Goal: Transaction & Acquisition: Download file/media

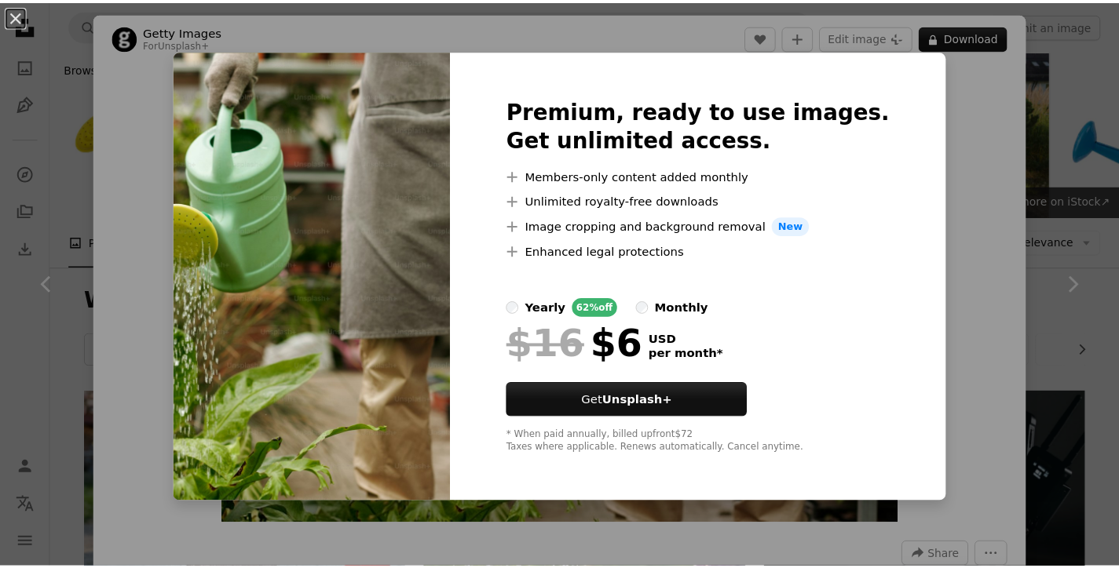
scroll to position [928, 0]
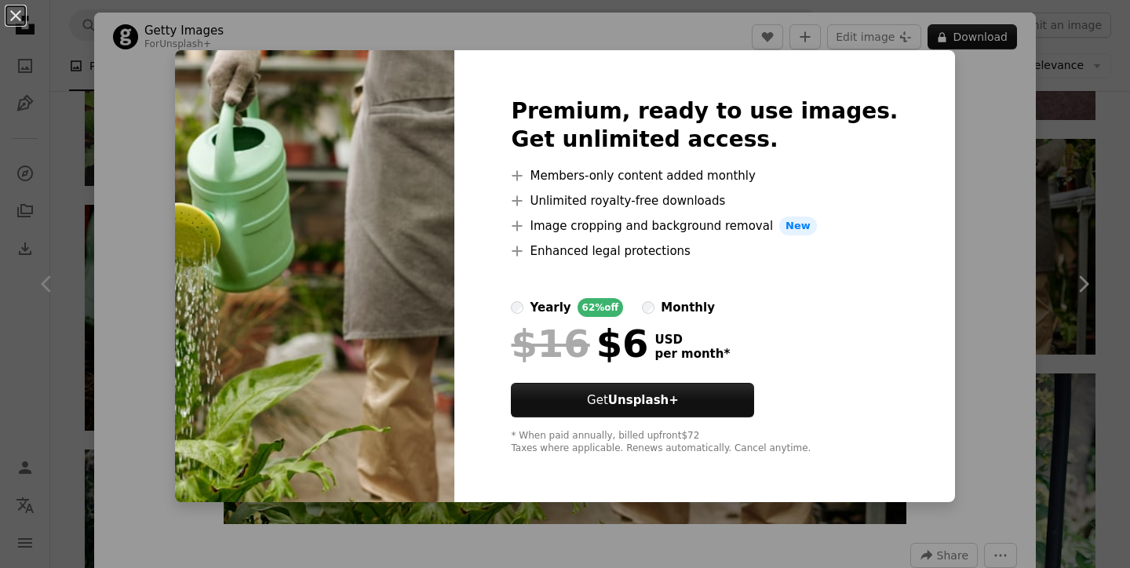
click at [937, 166] on div "An X shape Premium, ready to use images. Get unlimited access. A plus sign Memb…" at bounding box center [565, 284] width 1130 height 568
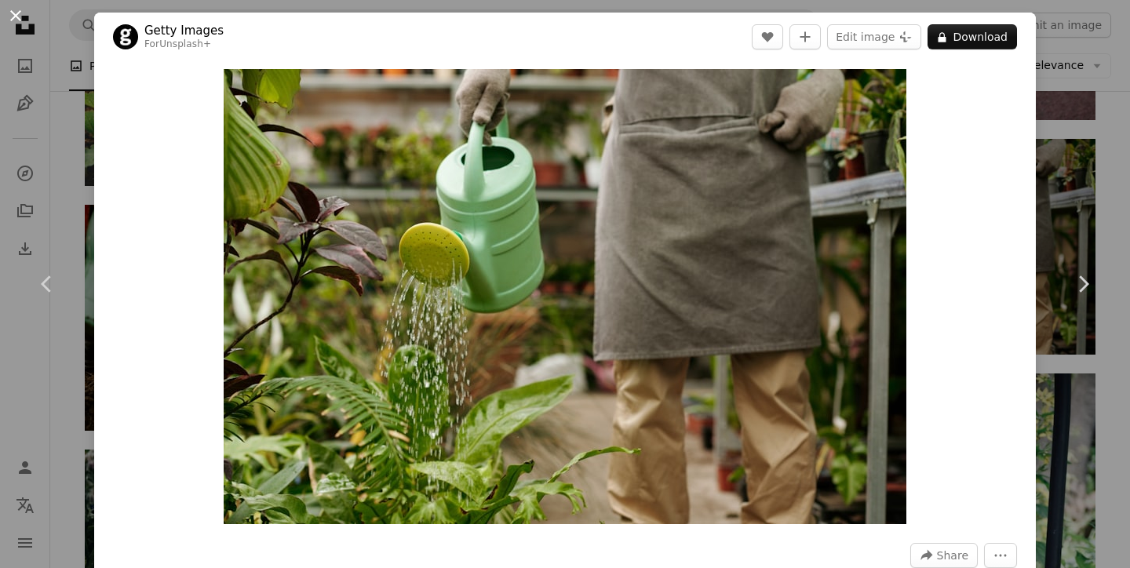
click at [9, 16] on button "An X shape" at bounding box center [15, 15] width 19 height 19
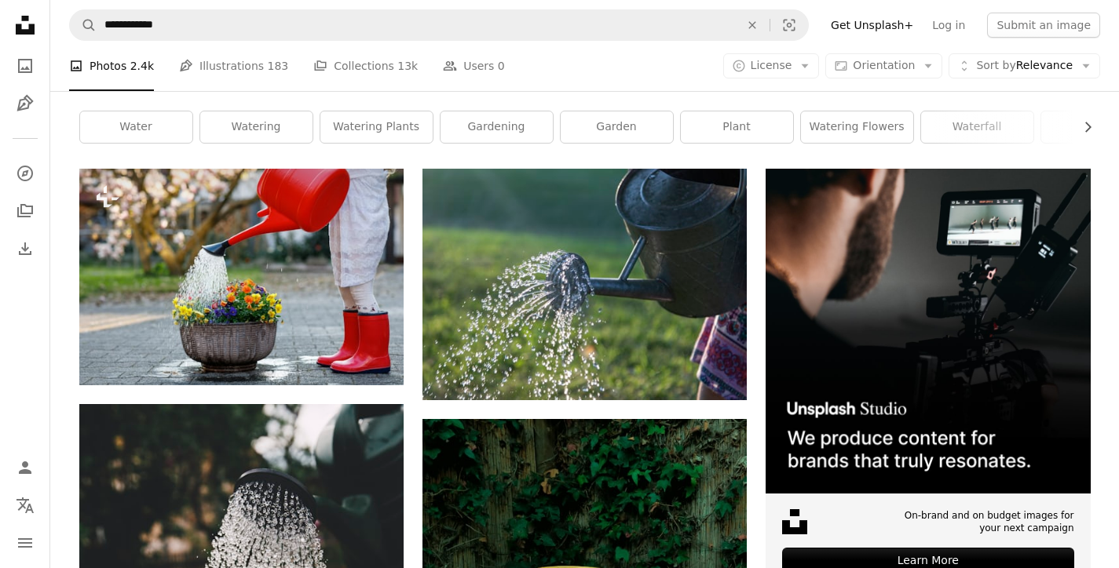
scroll to position [39, 0]
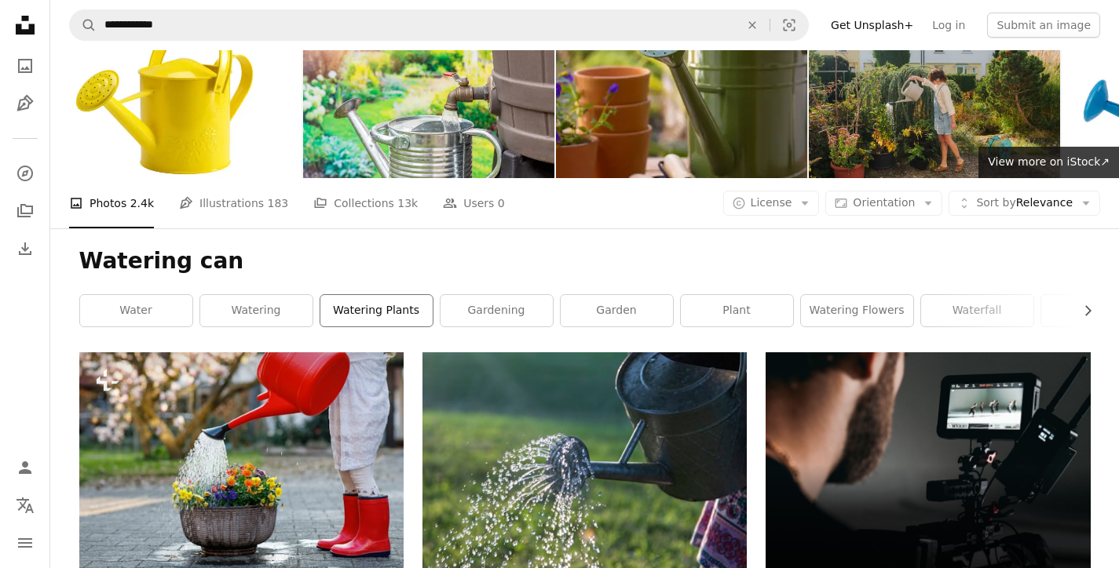
click at [364, 315] on link "watering plants" at bounding box center [376, 310] width 112 height 31
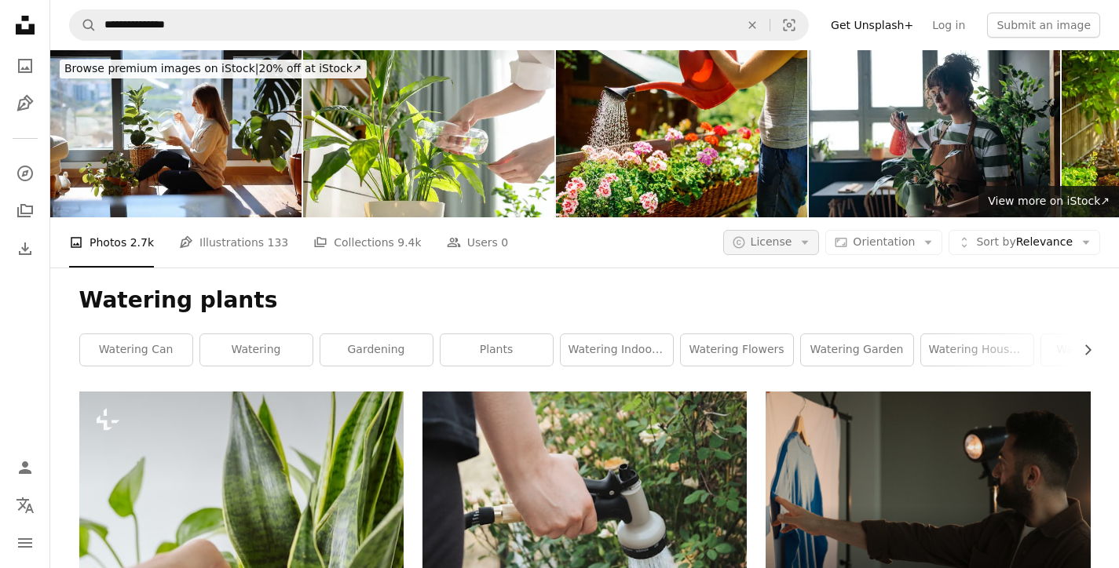
click at [792, 243] on span "License" at bounding box center [771, 242] width 42 height 13
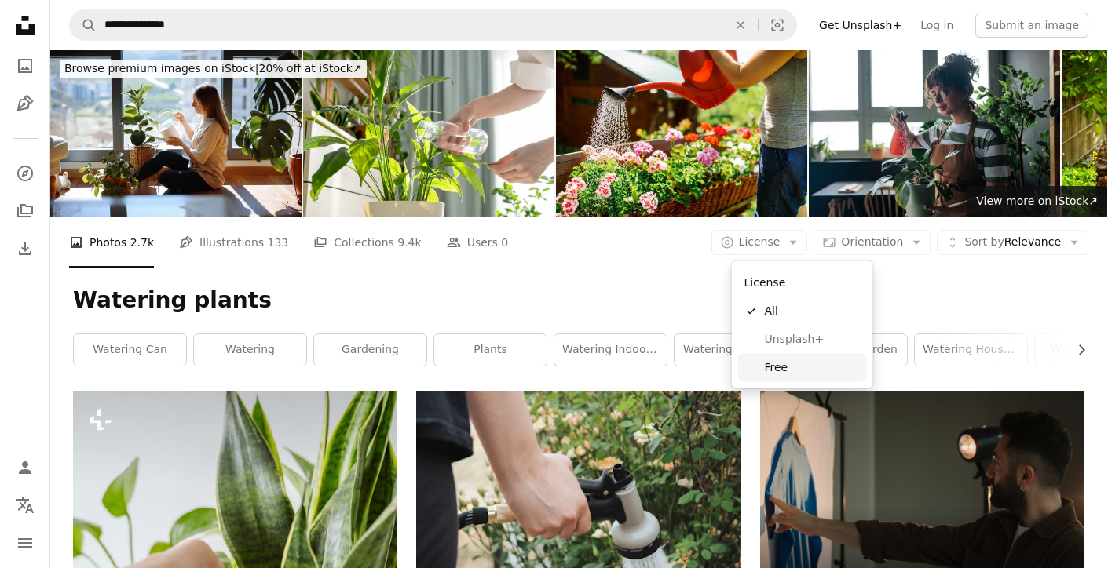
click at [785, 378] on link "Free" at bounding box center [802, 367] width 129 height 28
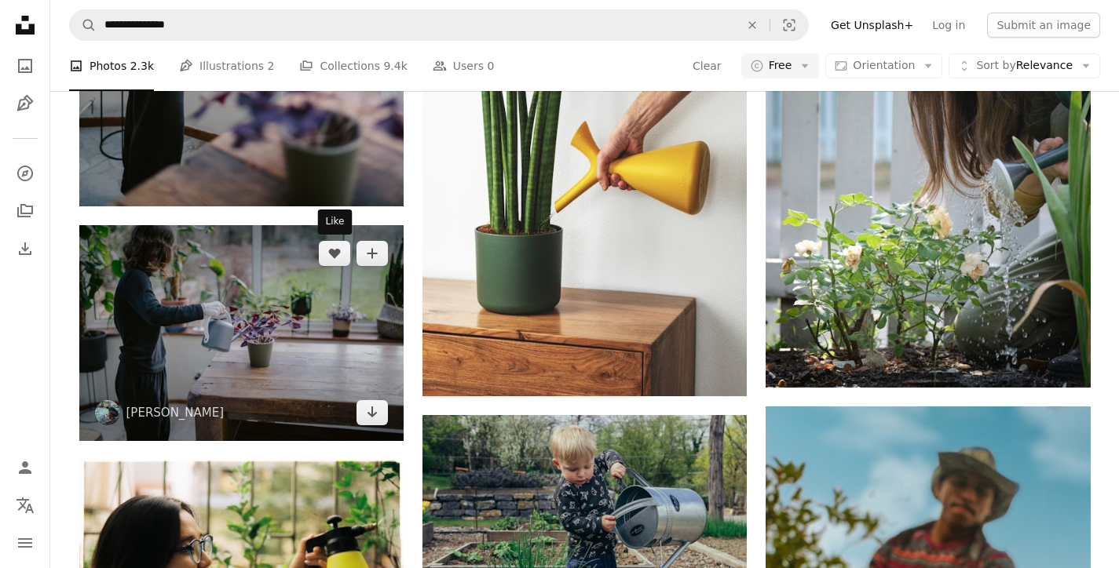
scroll to position [1121, 0]
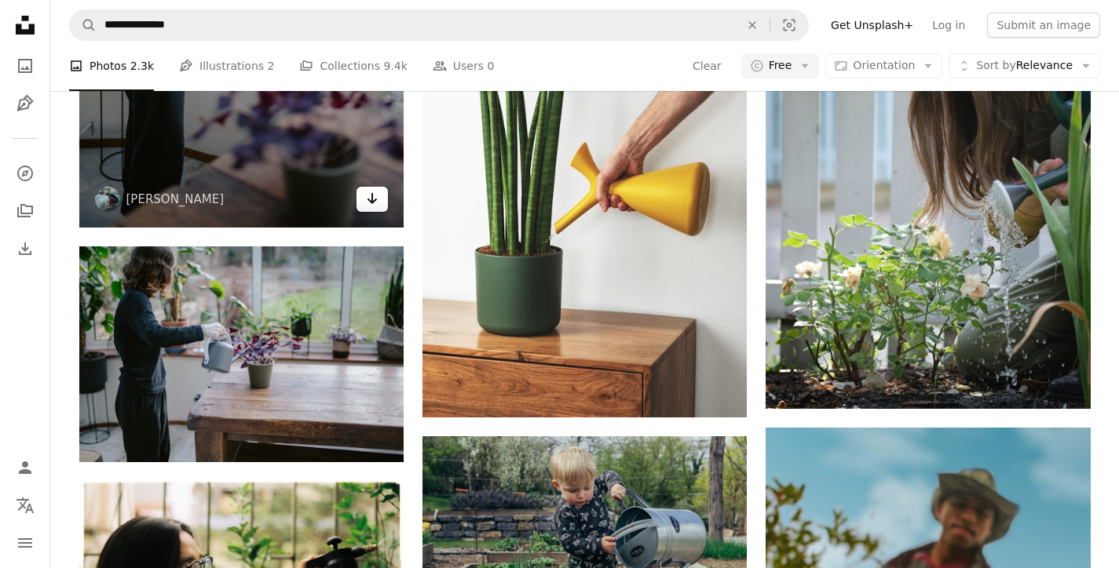
click at [374, 206] on icon "Arrow pointing down" at bounding box center [372, 198] width 13 height 19
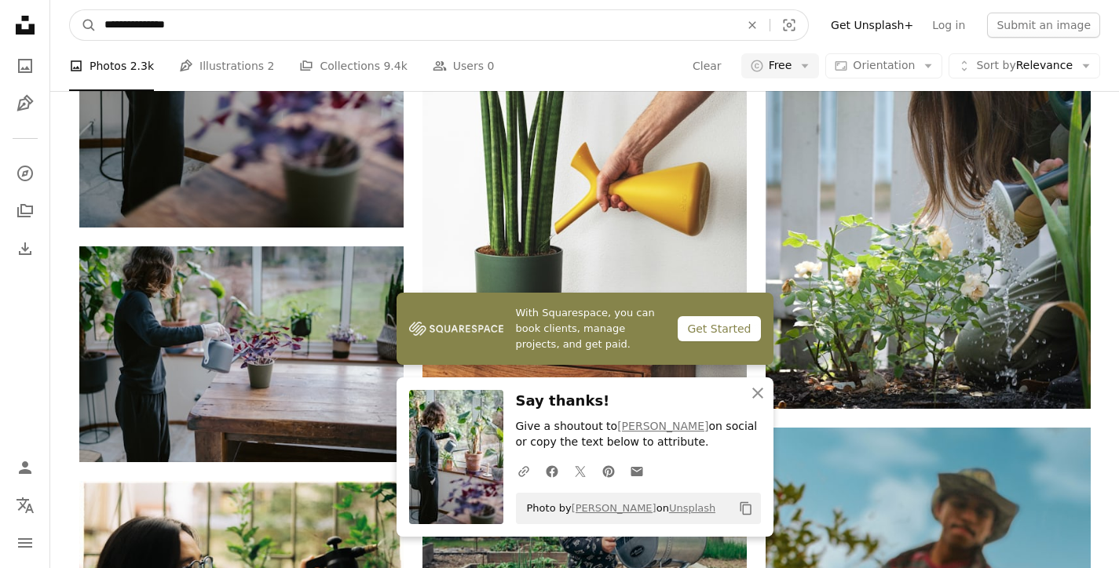
click at [184, 31] on input "**********" at bounding box center [416, 25] width 638 height 30
drag, startPoint x: 84, startPoint y: 2, endPoint x: 184, endPoint y: 31, distance: 104.6
click at [184, 31] on input "**********" at bounding box center [416, 25] width 638 height 30
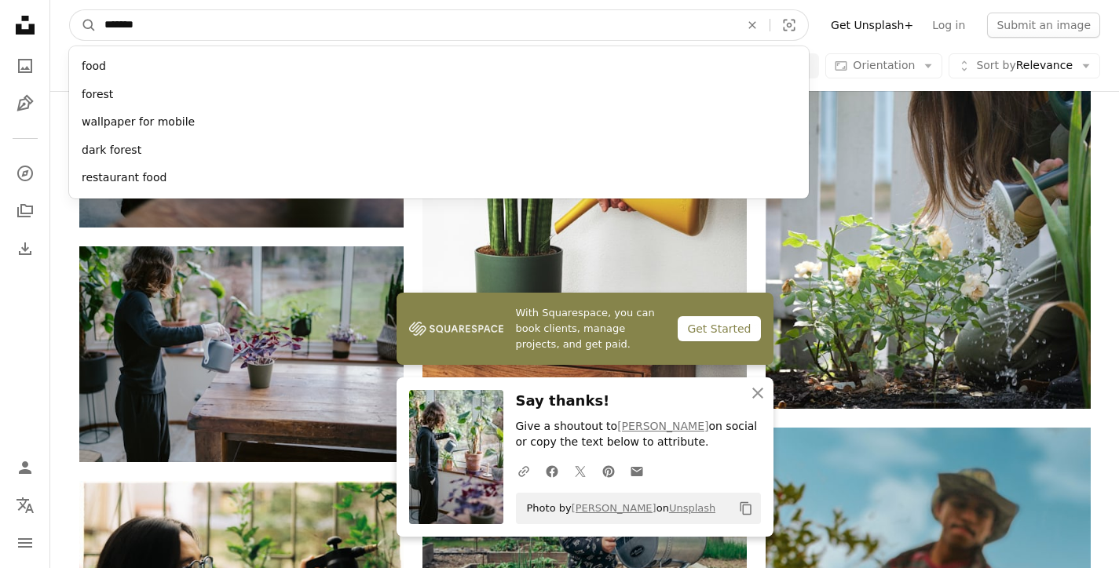
type input "*******"
click at [83, 25] on button "A magnifying glass" at bounding box center [83, 25] width 27 height 30
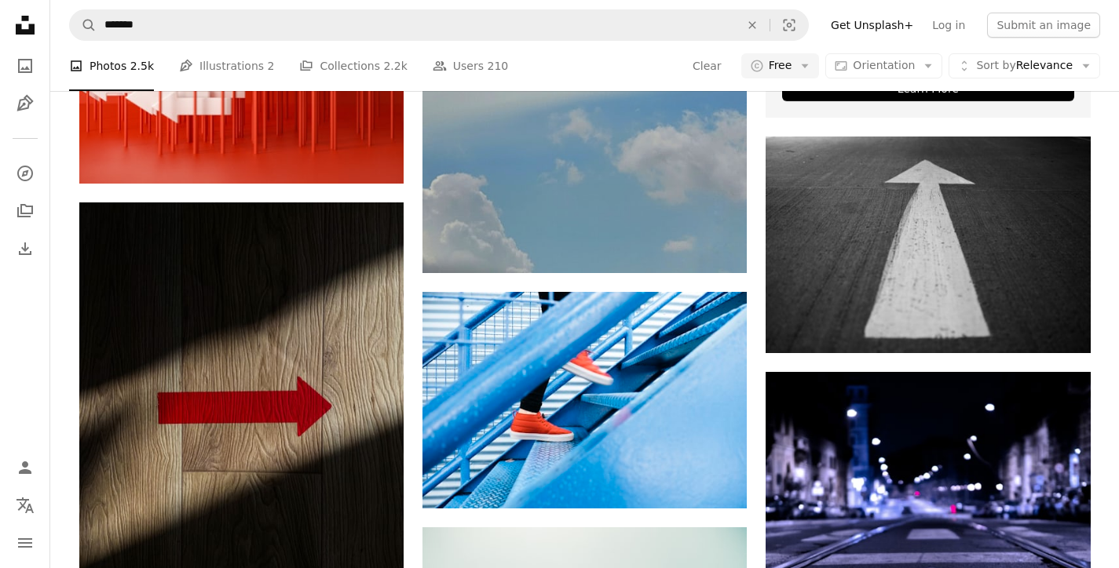
scroll to position [481, 0]
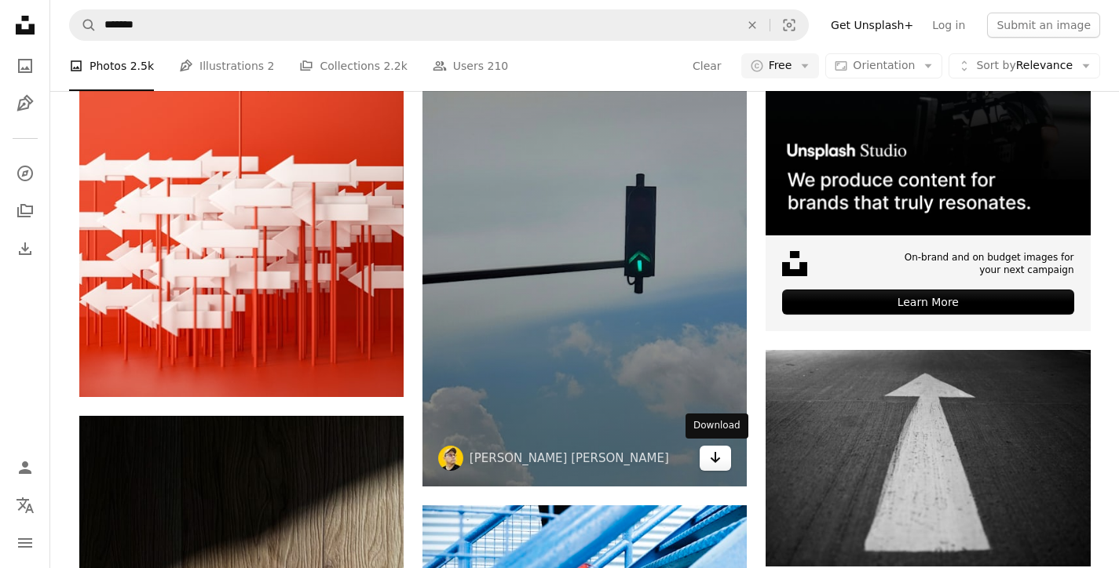
click at [719, 459] on icon "Arrow pointing down" at bounding box center [715, 457] width 13 height 19
